Goal: Transaction & Acquisition: Purchase product/service

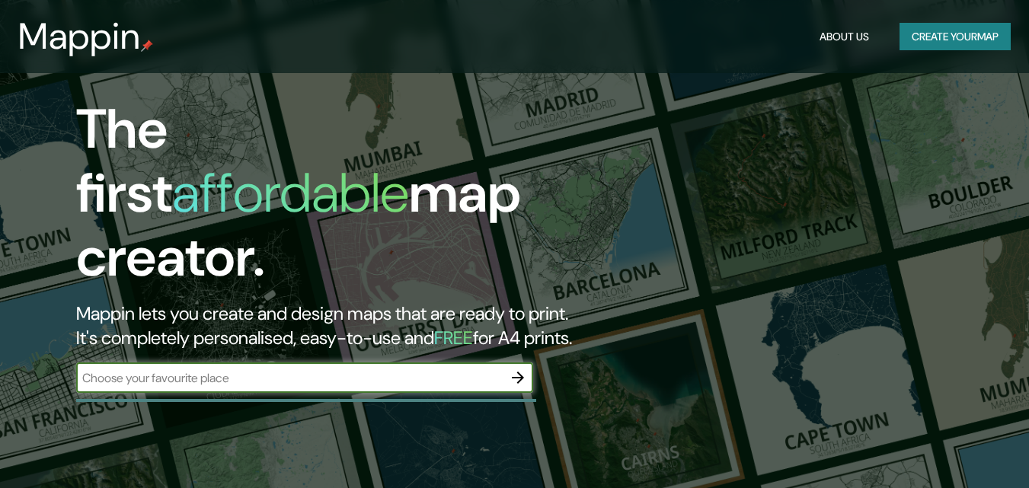
scroll to position [101, 0]
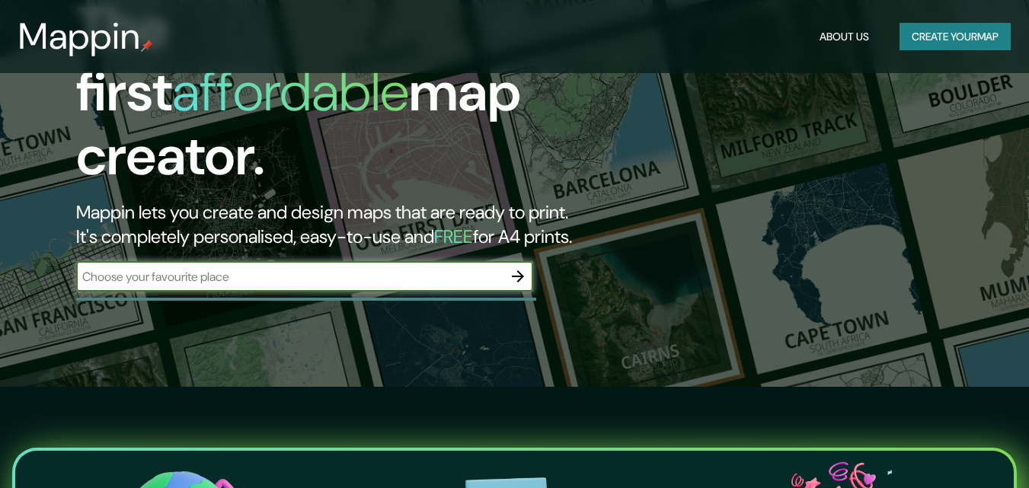
click at [219, 268] on input "text" at bounding box center [289, 277] width 427 height 18
click at [265, 268] on input "text" at bounding box center [289, 277] width 427 height 18
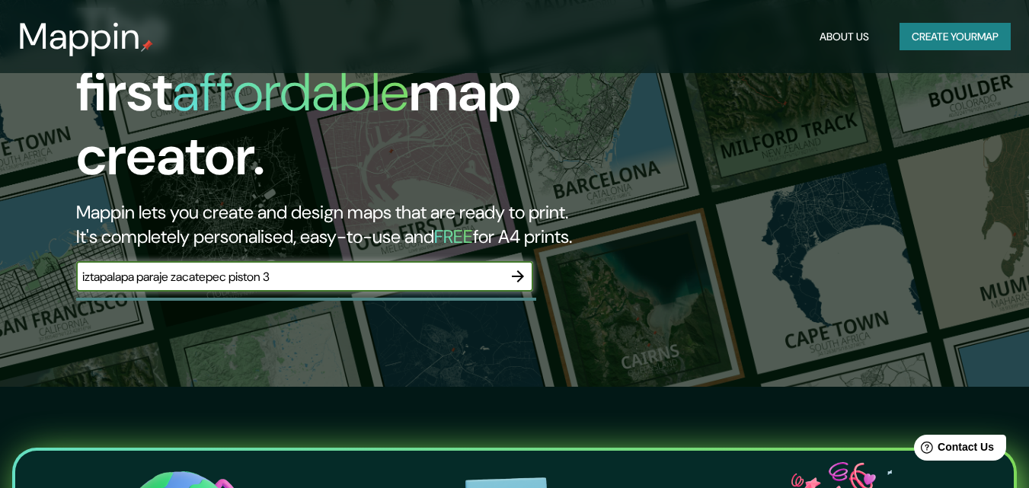
type input "iztapalapa paraje zacatepec piston 3"
click at [519, 270] on icon "button" at bounding box center [518, 276] width 12 height 12
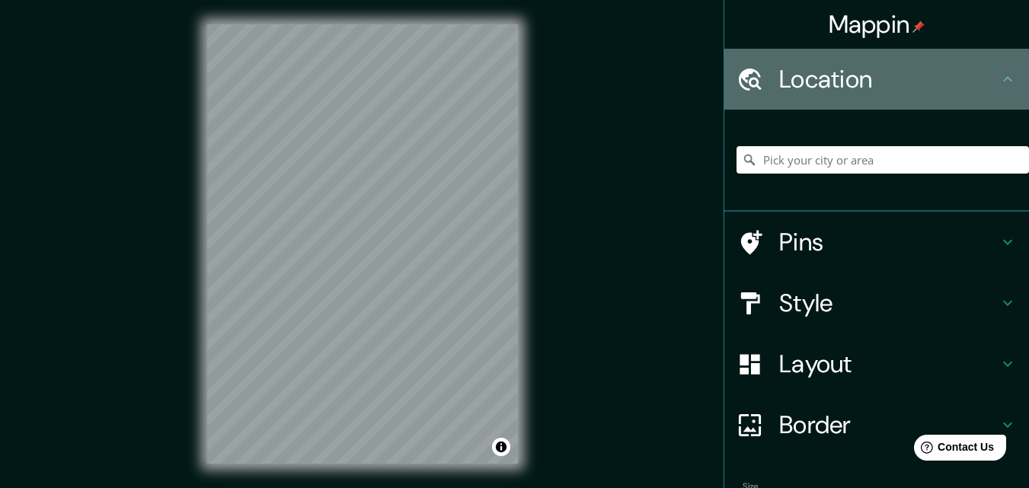
click at [952, 86] on h4 "Location" at bounding box center [888, 79] width 219 height 30
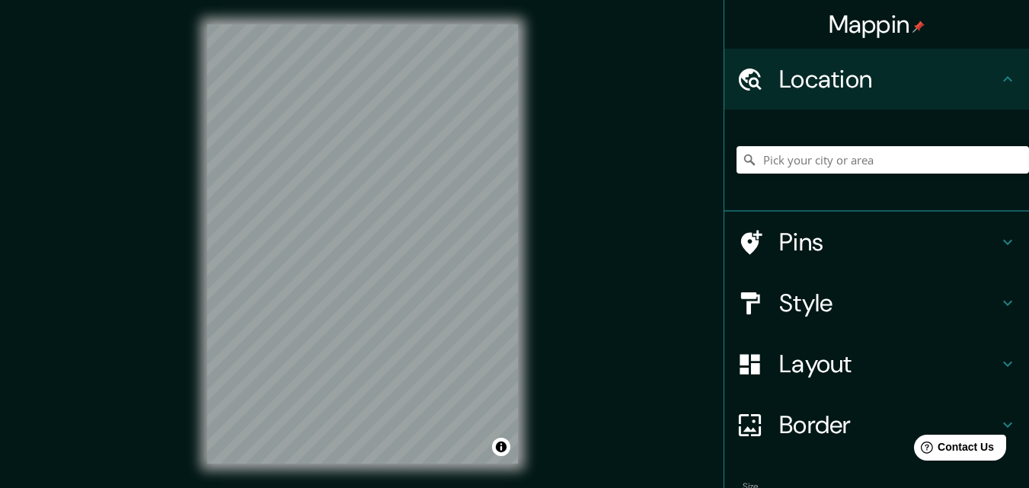
click at [533, 131] on div "© Mapbox © OpenStreetMap Improve this map" at bounding box center [363, 244] width 360 height 488
click at [922, 152] on input "Pick your city or area" at bounding box center [883, 159] width 292 height 27
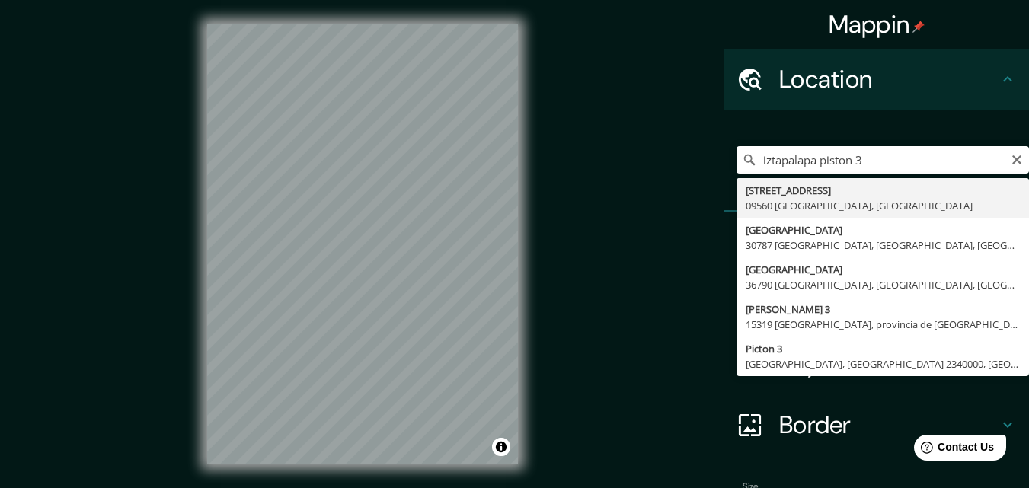
type input "[STREET_ADDRESS]"
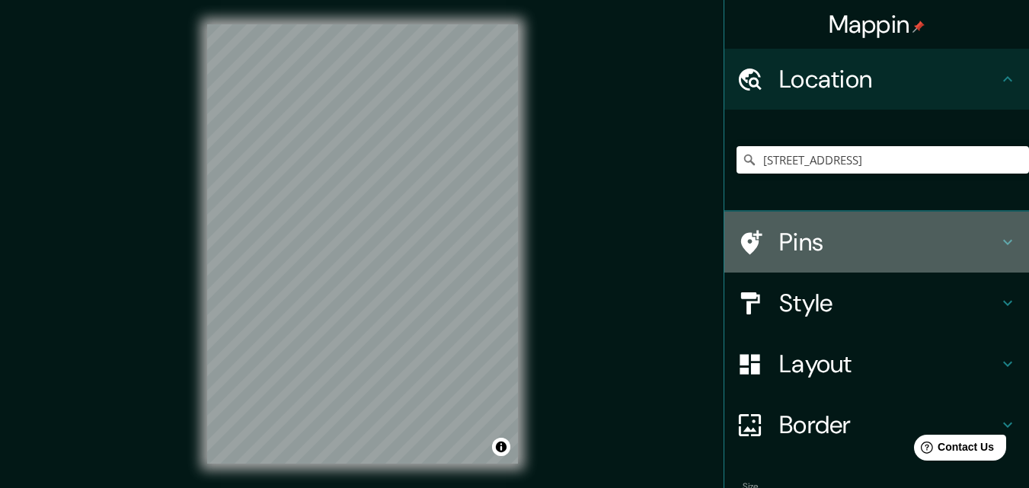
click at [903, 244] on h4 "Pins" at bounding box center [888, 242] width 219 height 30
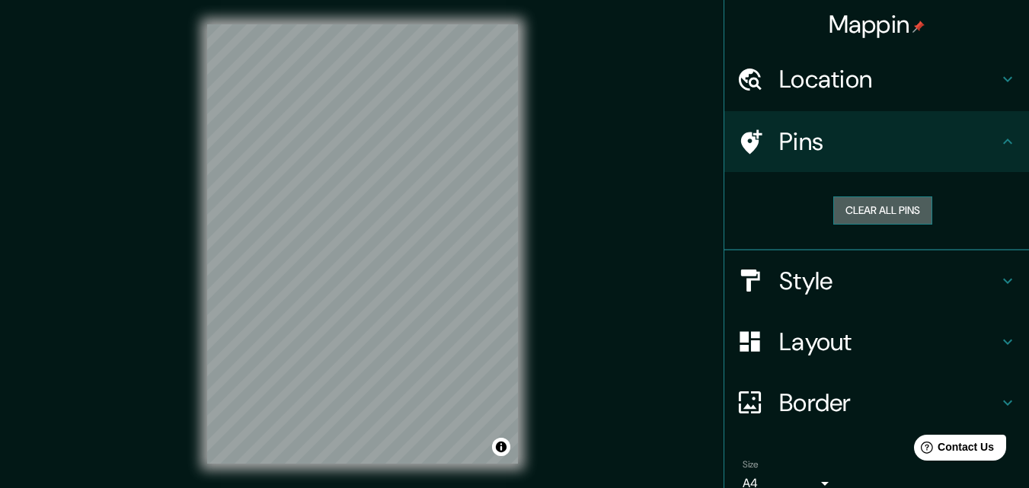
click at [876, 213] on button "Clear all pins" at bounding box center [882, 211] width 99 height 28
click at [899, 137] on h4 "Pins" at bounding box center [888, 141] width 219 height 30
click at [846, 283] on h4 "Style" at bounding box center [888, 281] width 219 height 30
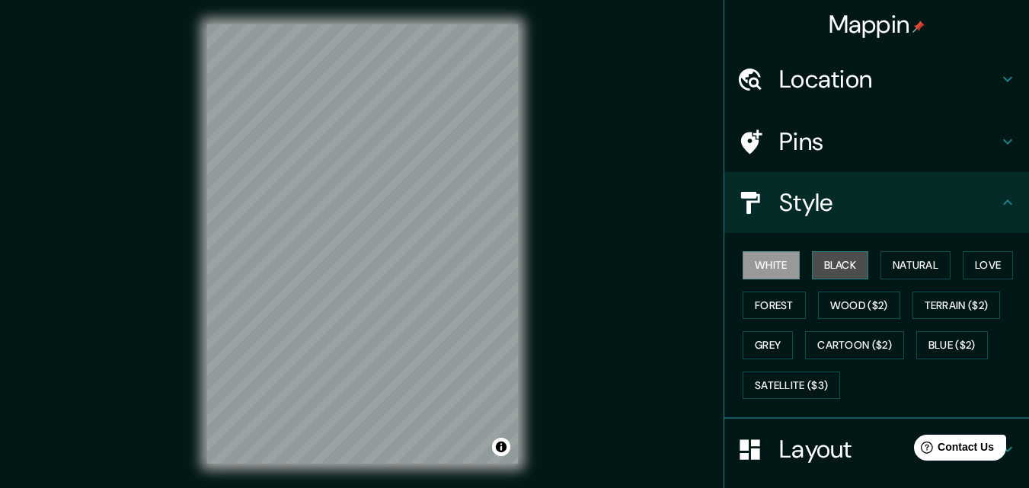
click at [843, 260] on button "Black" at bounding box center [840, 265] width 57 height 28
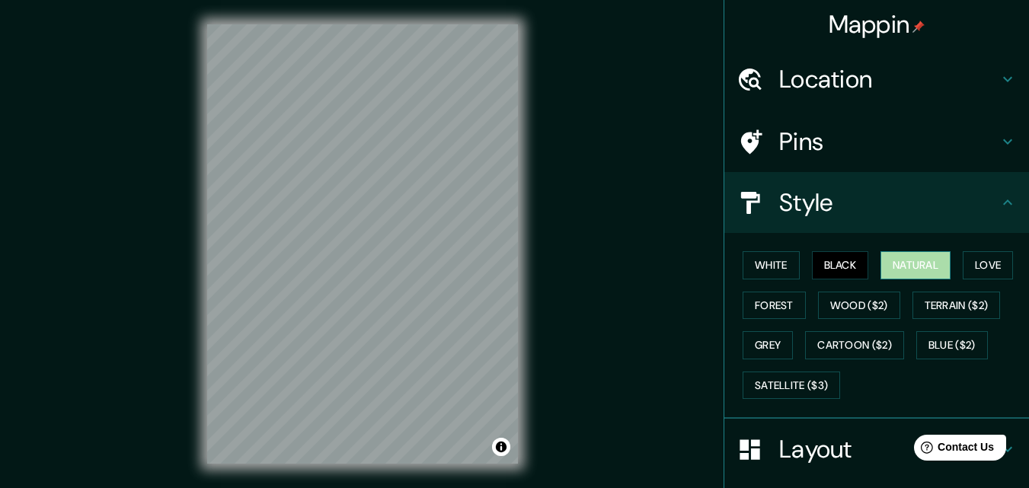
click at [917, 275] on button "Natural" at bounding box center [915, 265] width 70 height 28
click at [772, 307] on button "Forest" at bounding box center [774, 306] width 63 height 28
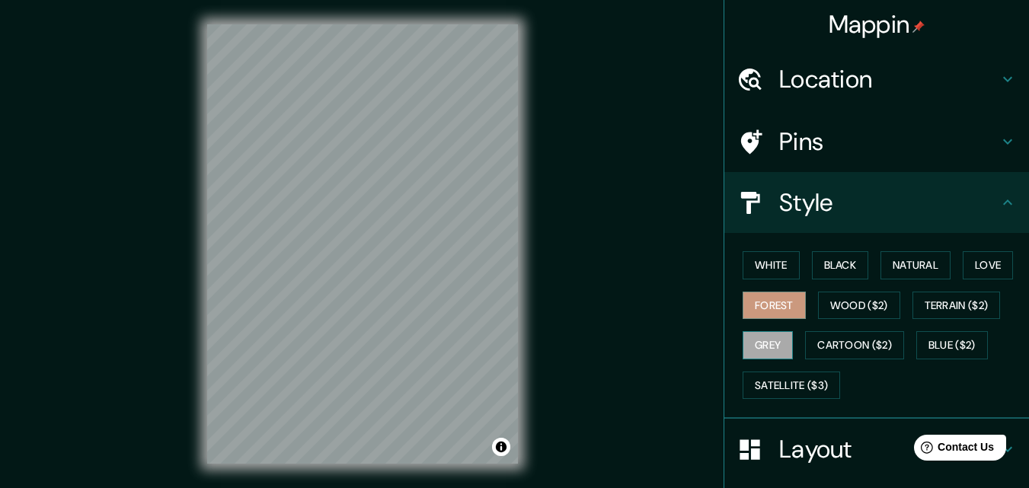
click at [778, 344] on button "Grey" at bounding box center [768, 345] width 50 height 28
click at [990, 274] on button "Love" at bounding box center [988, 265] width 50 height 28
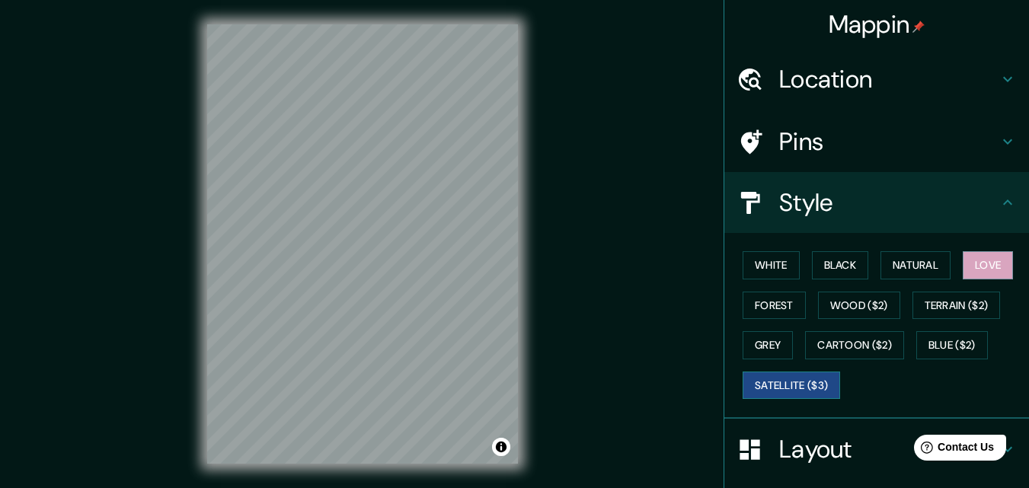
click at [810, 389] on button "Satellite ($3)" at bounding box center [791, 386] width 97 height 28
click at [837, 352] on button "Cartoon ($2)" at bounding box center [854, 345] width 99 height 28
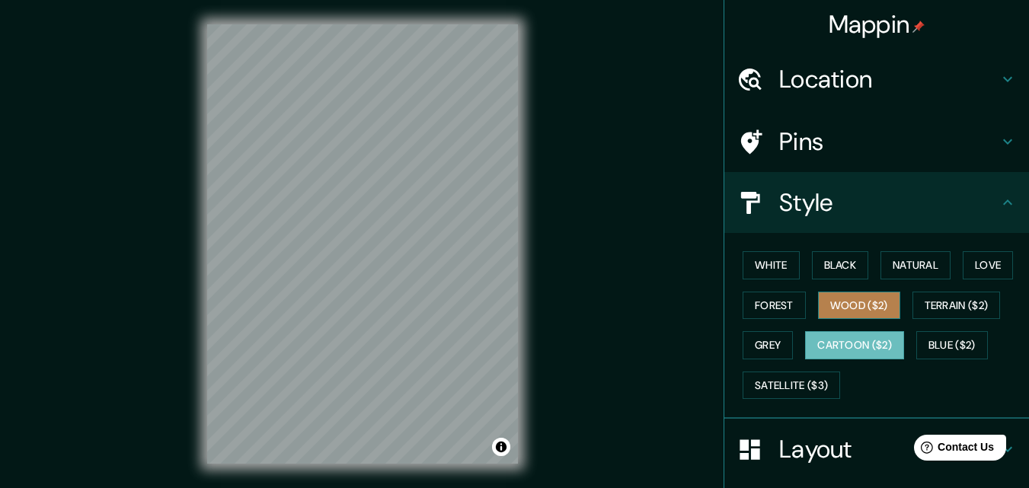
click at [884, 303] on button "Wood ($2)" at bounding box center [859, 306] width 82 height 28
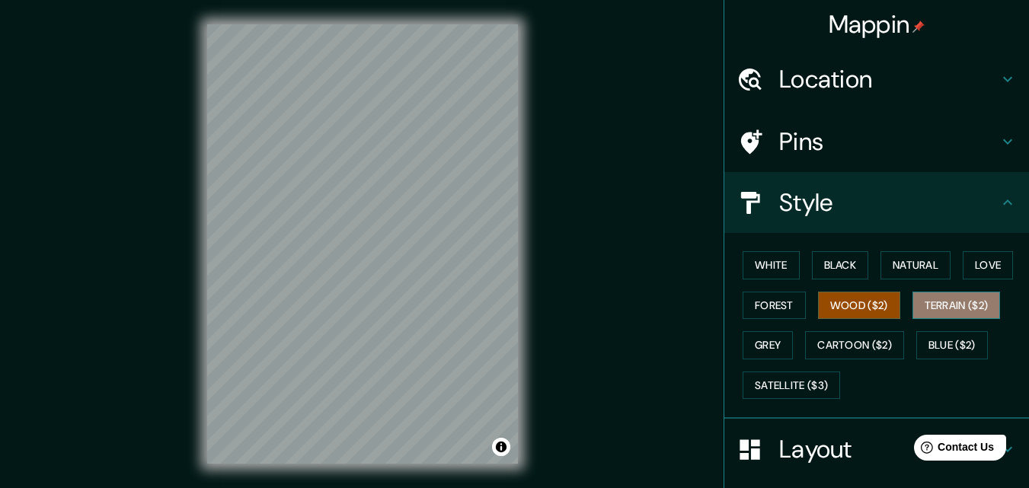
click at [951, 311] on button "Terrain ($2)" at bounding box center [956, 306] width 88 height 28
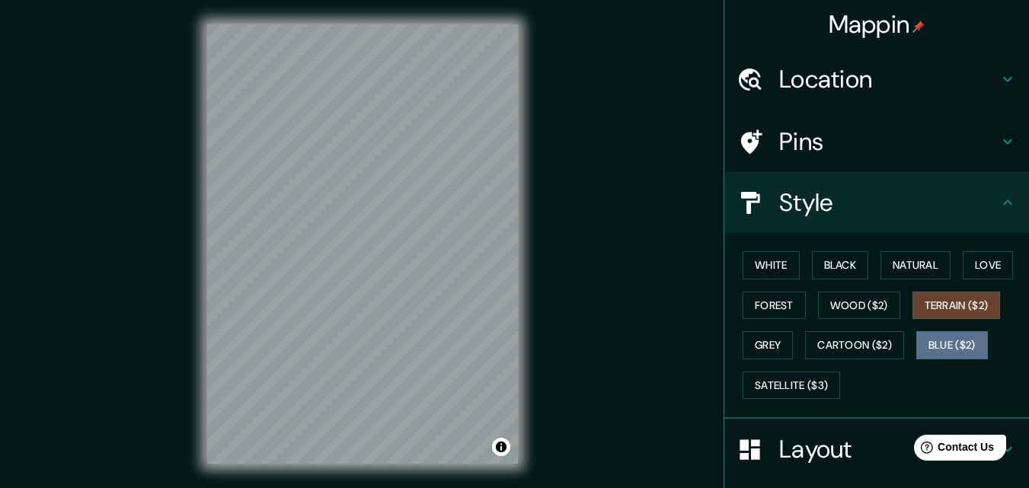
click at [962, 344] on button "Blue ($2)" at bounding box center [952, 345] width 72 height 28
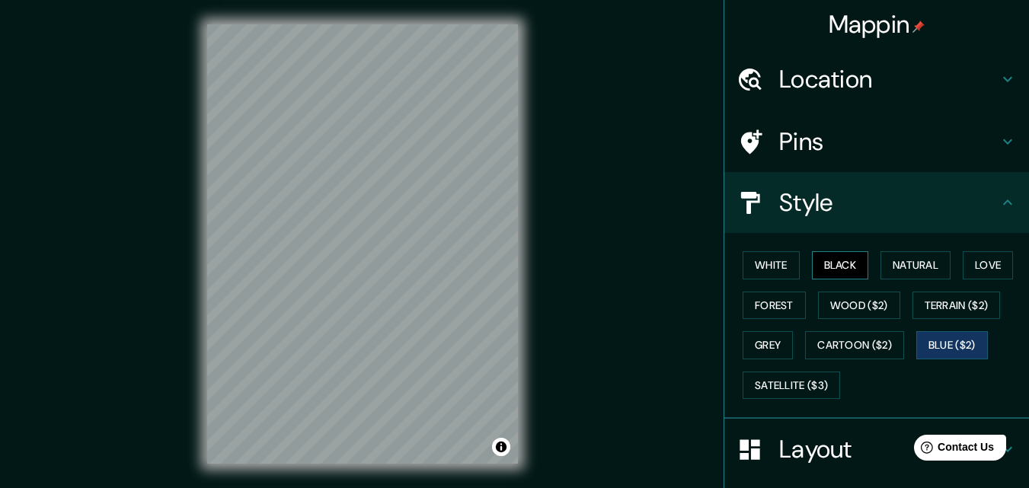
click at [850, 277] on button "Black" at bounding box center [840, 265] width 57 height 28
click at [773, 272] on button "White" at bounding box center [771, 265] width 57 height 28
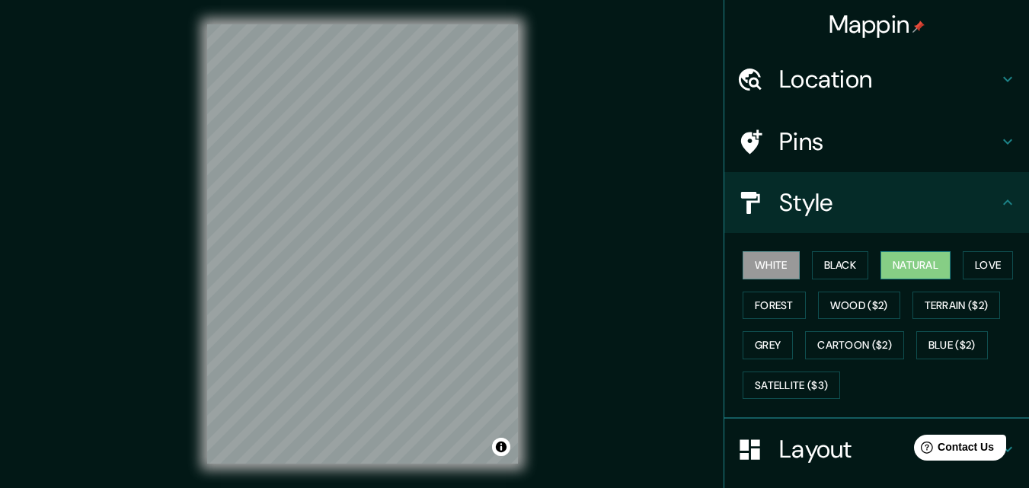
click at [915, 269] on button "Natural" at bounding box center [915, 265] width 70 height 28
click at [772, 270] on button "White" at bounding box center [771, 265] width 57 height 28
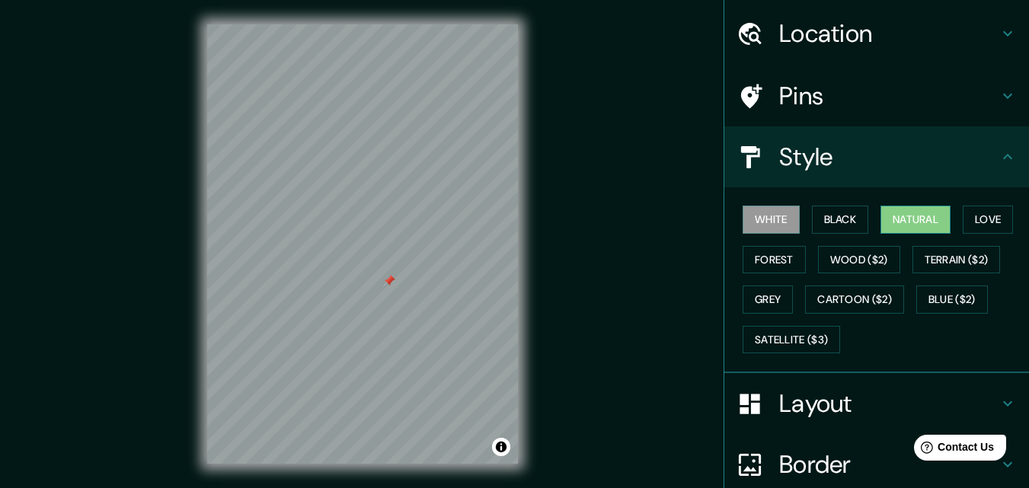
scroll to position [51, 0]
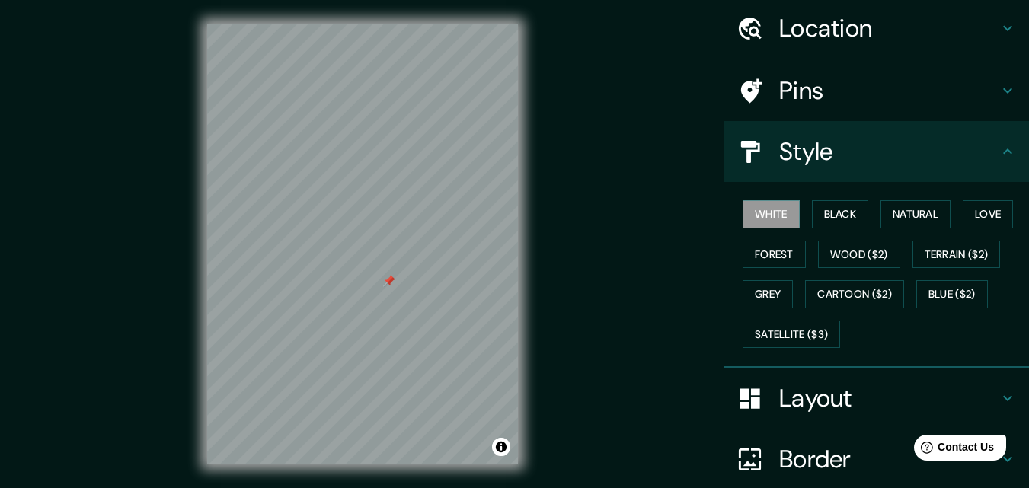
click at [912, 161] on h4 "Style" at bounding box center [888, 151] width 219 height 30
click at [911, 405] on h4 "Layout" at bounding box center [888, 398] width 219 height 30
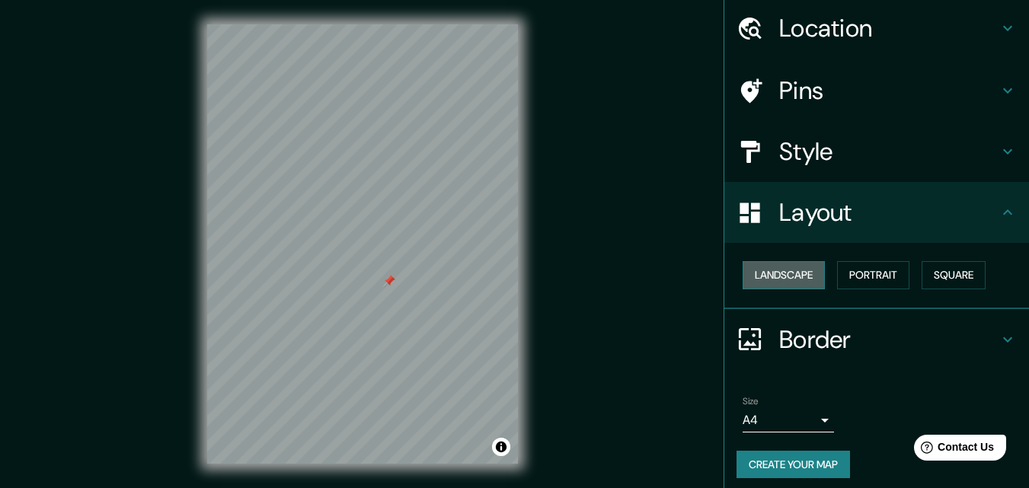
click at [792, 281] on button "Landscape" at bounding box center [784, 275] width 82 height 28
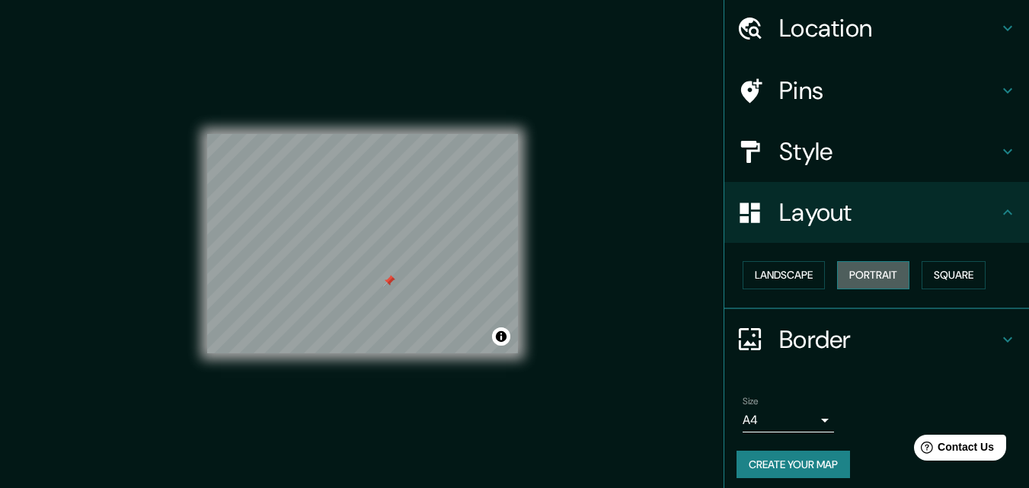
click at [898, 276] on button "Portrait" at bounding box center [873, 275] width 72 height 28
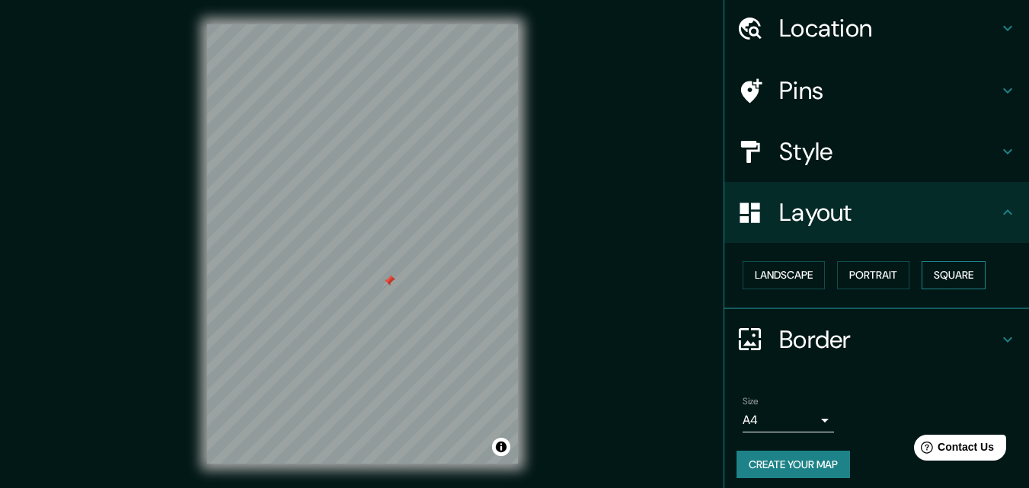
click at [954, 283] on button "Square" at bounding box center [954, 275] width 64 height 28
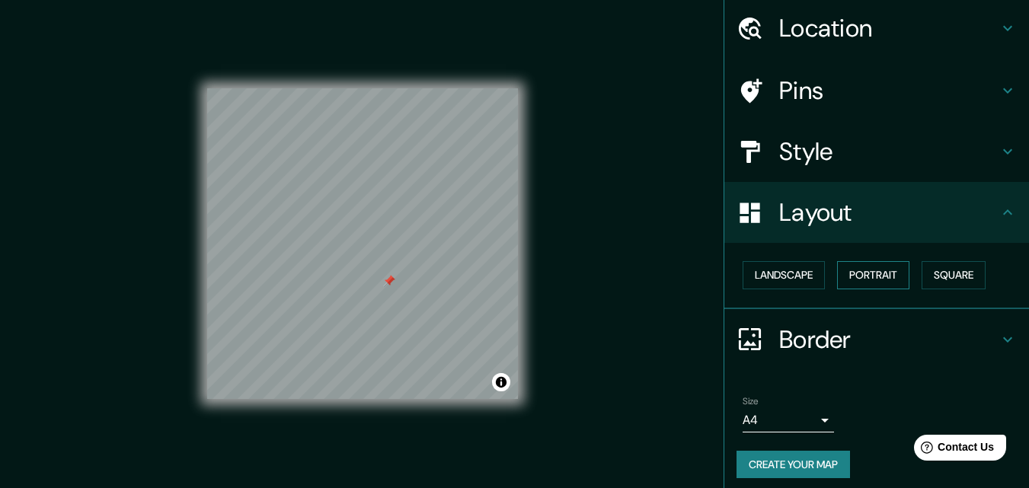
click at [861, 278] on button "Portrait" at bounding box center [873, 275] width 72 height 28
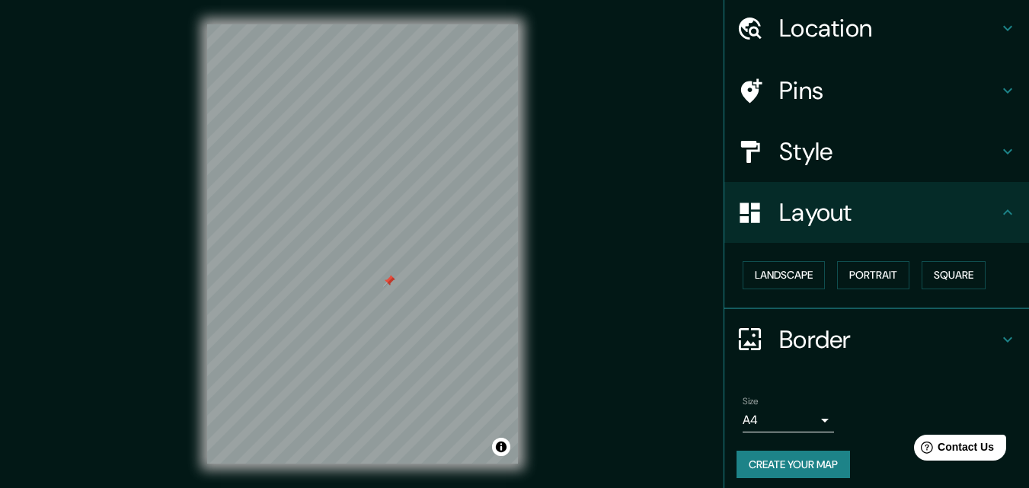
click at [903, 207] on h4 "Layout" at bounding box center [888, 212] width 219 height 30
click at [882, 340] on h4 "Border" at bounding box center [888, 339] width 219 height 30
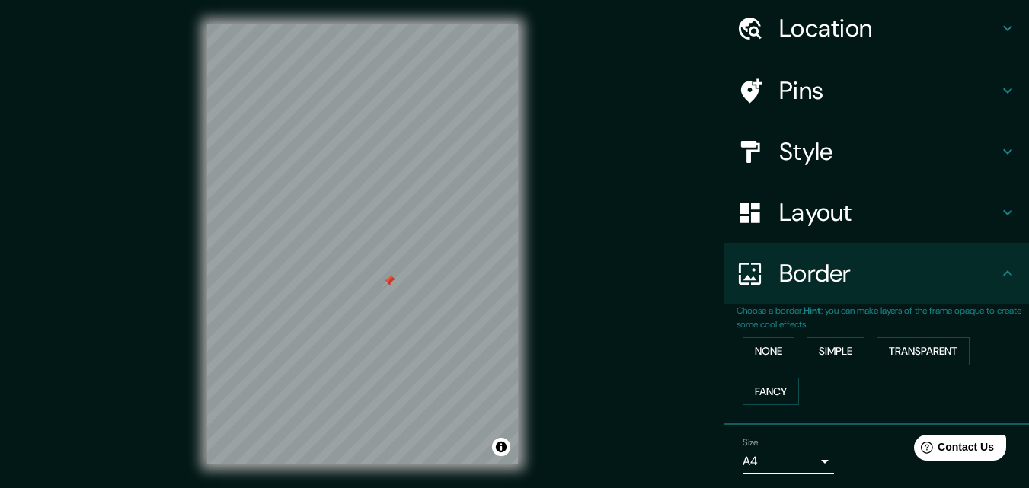
click at [754, 331] on p "Choose a border. Hint : you can make layers of the frame opaque to create some …" at bounding box center [883, 317] width 292 height 27
click at [774, 379] on button "Fancy" at bounding box center [771, 392] width 56 height 28
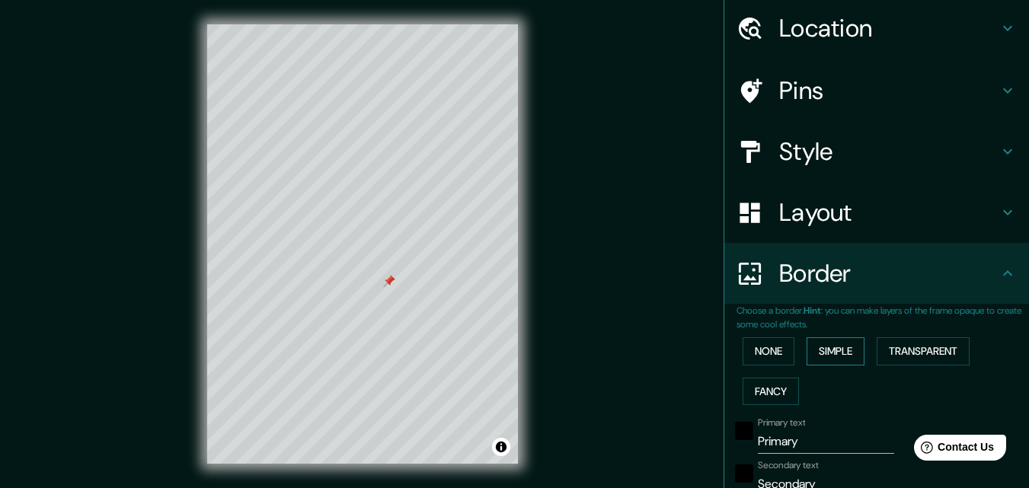
click at [844, 347] on button "Simple" at bounding box center [836, 351] width 58 height 28
click at [885, 344] on button "Transparent" at bounding box center [923, 351] width 93 height 28
click at [775, 393] on button "Fancy" at bounding box center [771, 392] width 56 height 28
drag, startPoint x: 753, startPoint y: 344, endPoint x: 784, endPoint y: 357, distance: 33.4
click at [754, 345] on button "None" at bounding box center [769, 351] width 52 height 28
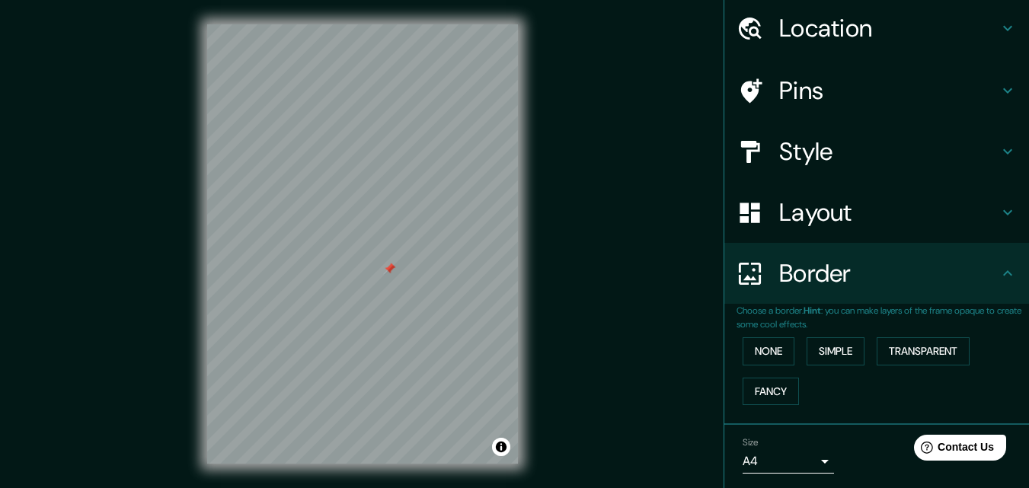
drag, startPoint x: 385, startPoint y: 284, endPoint x: 386, endPoint y: 273, distance: 11.5
click at [386, 273] on div at bounding box center [389, 269] width 12 height 12
click at [882, 97] on h4 "Pins" at bounding box center [888, 90] width 219 height 30
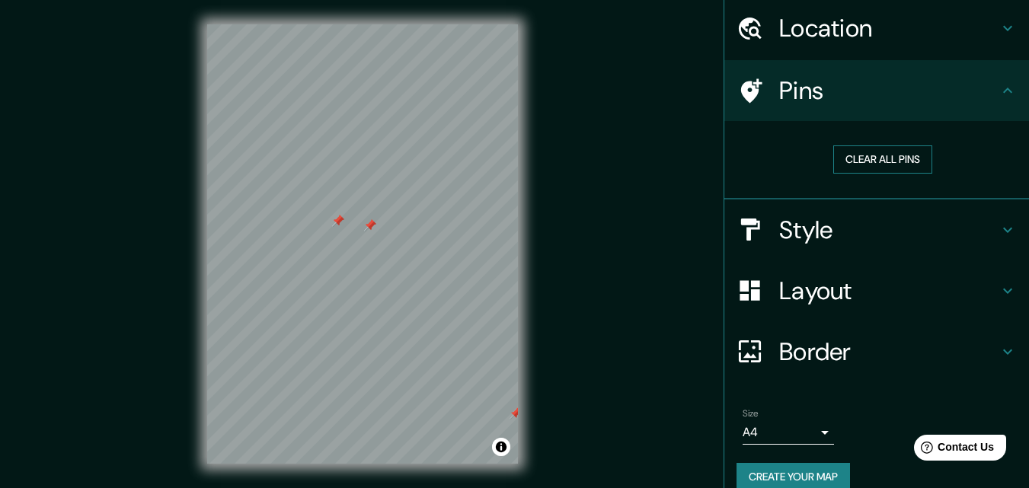
click at [870, 151] on button "Clear all pins" at bounding box center [882, 159] width 99 height 28
click at [347, 244] on div at bounding box center [349, 244] width 12 height 12
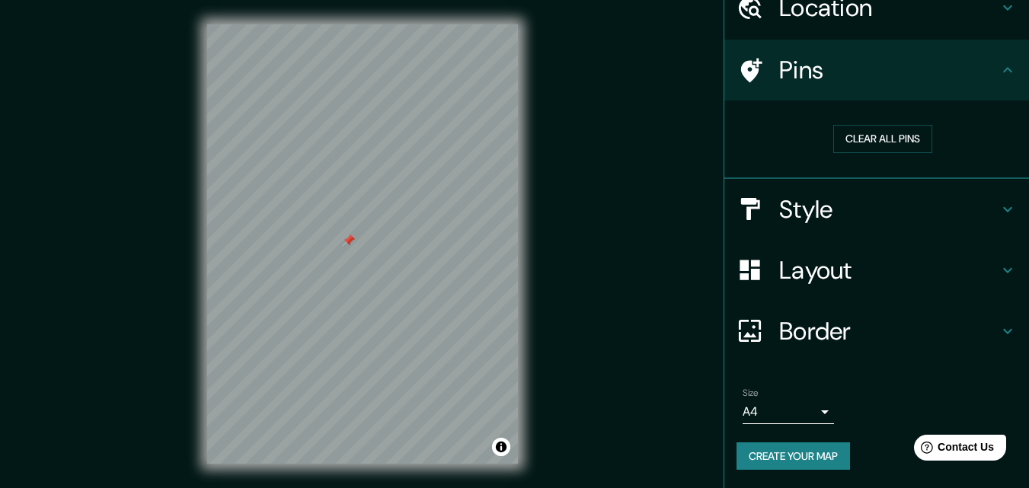
click at [799, 408] on body "Mappin Location [STREET_ADDRESS] Pins Clear all pins Style Layout Border Choose…" at bounding box center [514, 244] width 1029 height 488
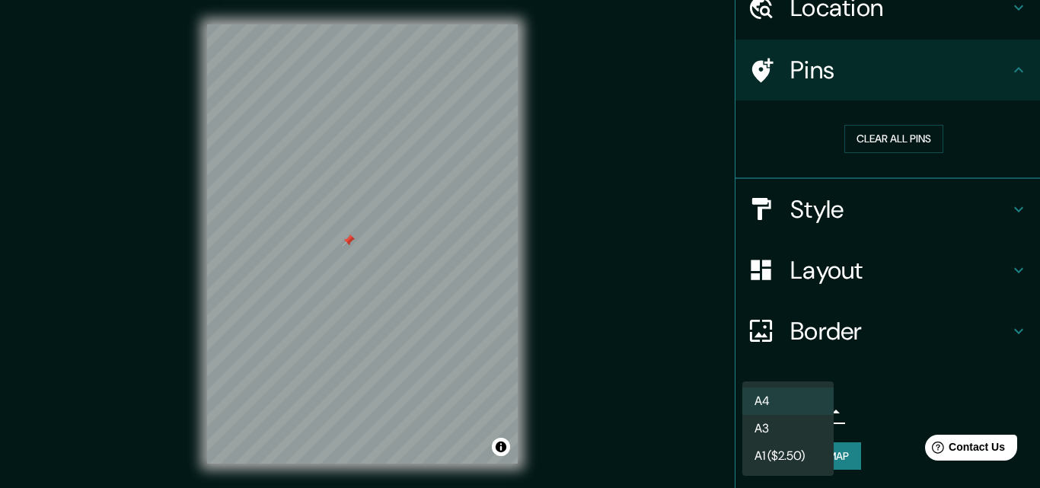
click at [874, 378] on div at bounding box center [520, 244] width 1040 height 488
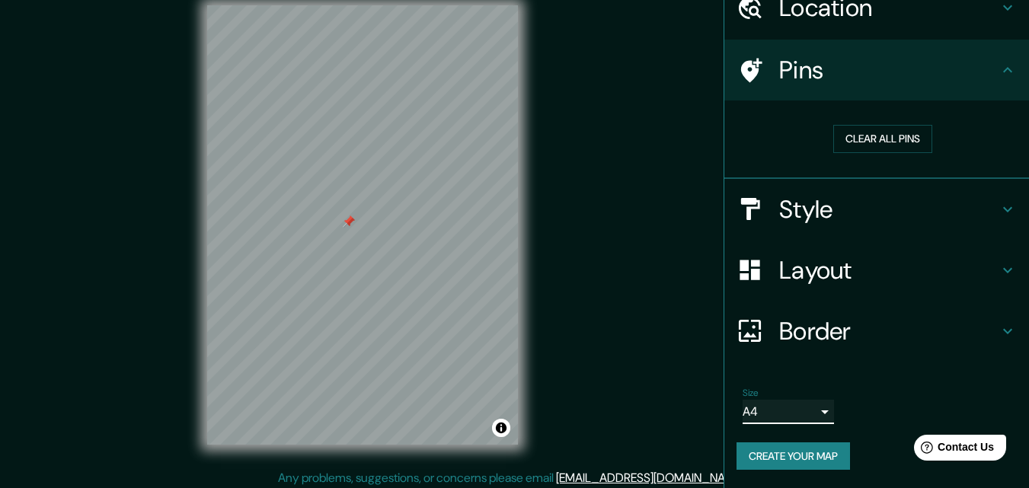
scroll to position [24, 0]
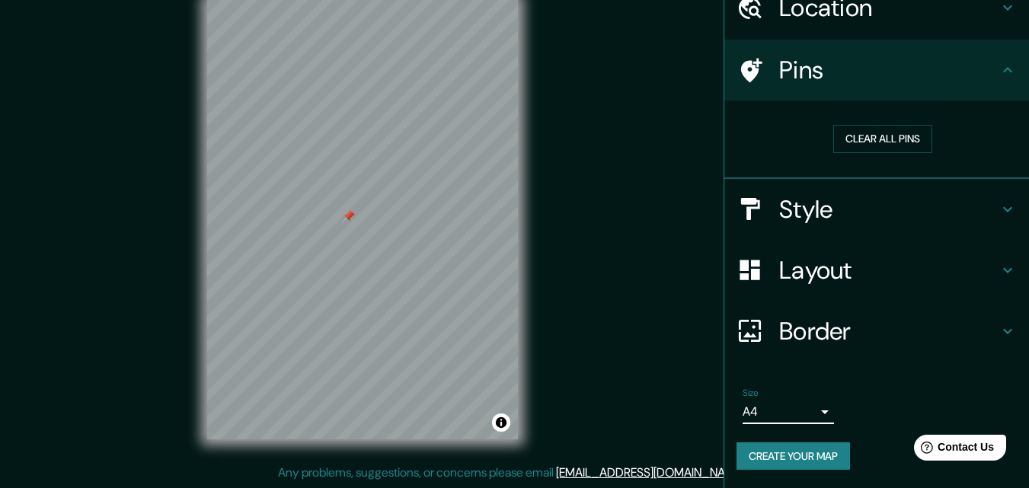
click at [829, 454] on button "Create your map" at bounding box center [793, 457] width 113 height 28
drag, startPoint x: 547, startPoint y: 133, endPoint x: 565, endPoint y: 149, distance: 24.8
click at [607, 93] on div "Mappin Location [STREET_ADDRESS] Pins Clear all pins Style Layout Border Choose…" at bounding box center [514, 232] width 1029 height 513
click at [810, 439] on div "Size A4 single Create your map" at bounding box center [877, 432] width 280 height 101
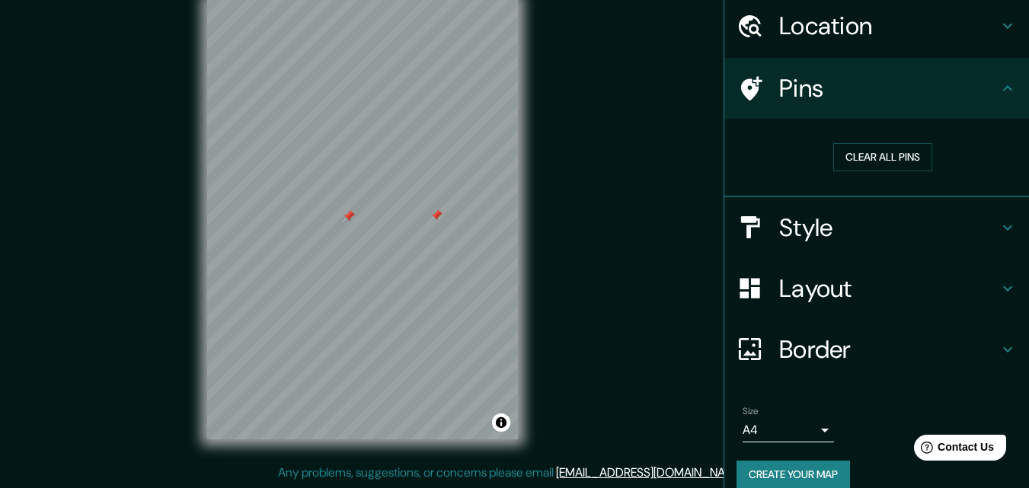
scroll to position [72, 0]
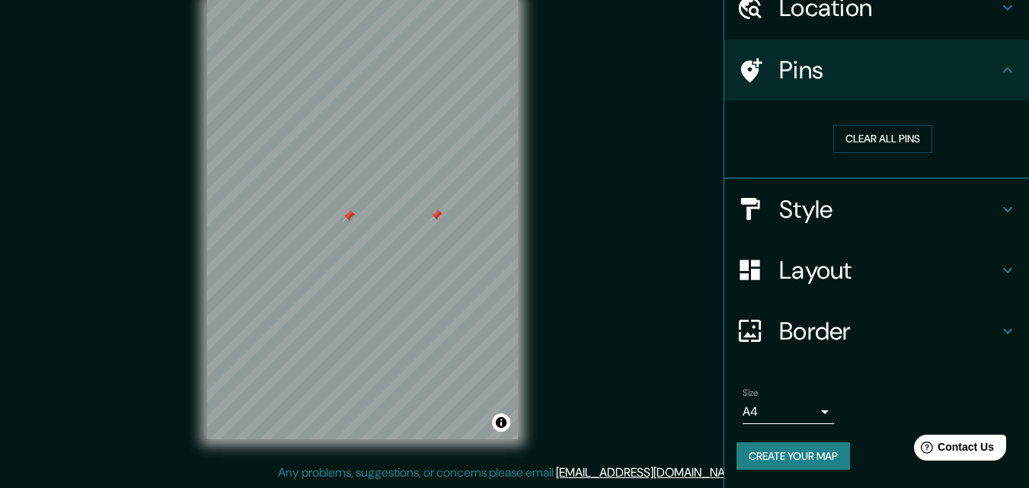
click at [820, 452] on button "Create your map" at bounding box center [793, 457] width 113 height 28
click at [907, 27] on div "Location" at bounding box center [876, 7] width 305 height 61
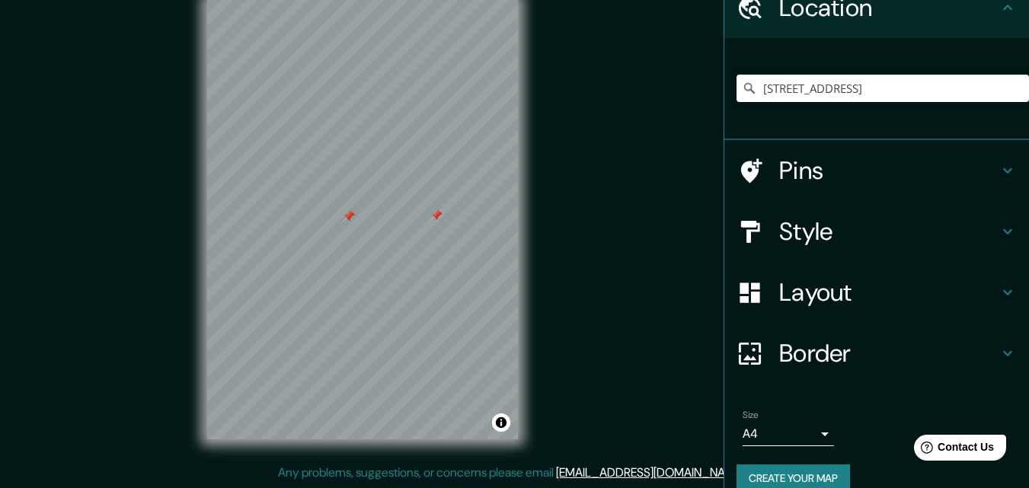
click at [876, 11] on h4 "Location" at bounding box center [888, 7] width 219 height 30
click at [877, 173] on h4 "Pins" at bounding box center [888, 170] width 219 height 30
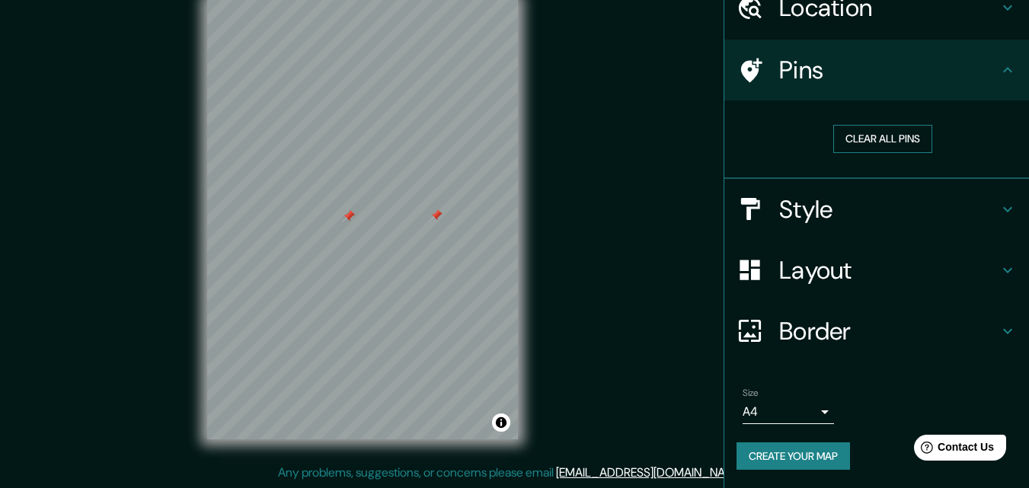
click at [877, 139] on button "Clear all pins" at bounding box center [882, 139] width 99 height 28
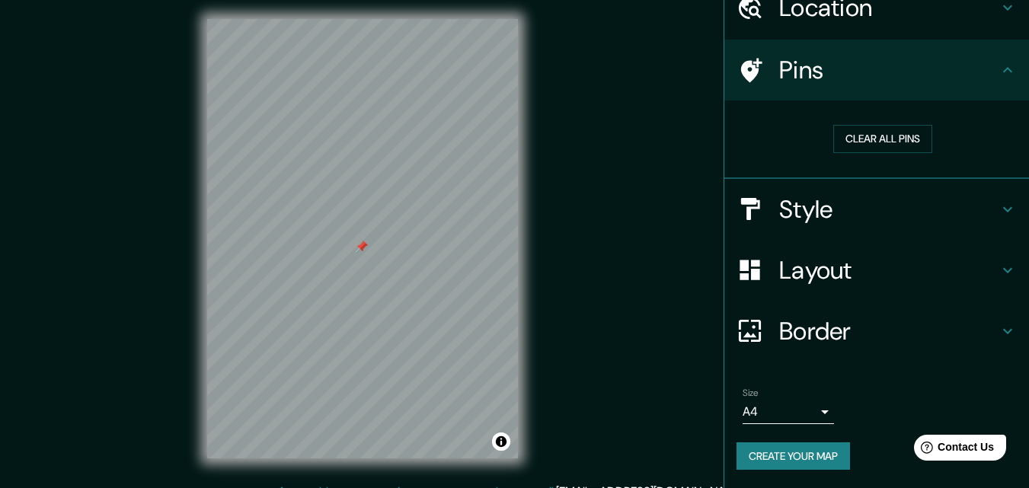
scroll to position [0, 0]
